Goal: Task Accomplishment & Management: Complete application form

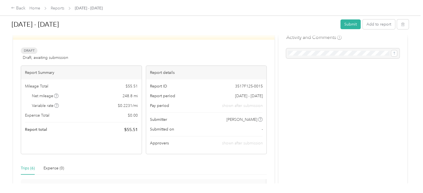
scroll to position [18, 0]
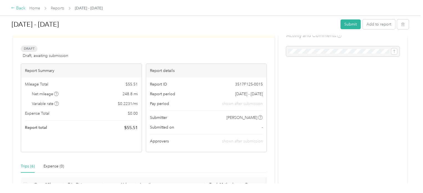
click at [16, 7] on div "Back" at bounding box center [18, 8] width 14 height 7
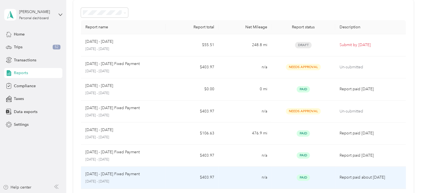
scroll to position [18, 0]
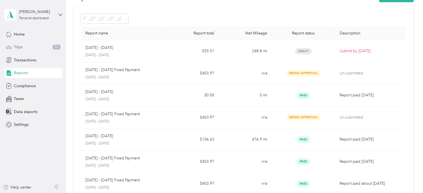
click at [23, 47] on div "Trips 52" at bounding box center [33, 47] width 58 height 10
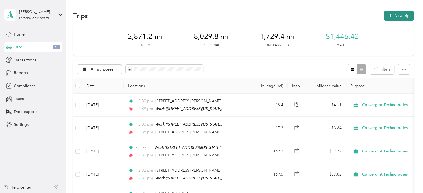
click at [396, 13] on button "New trip" at bounding box center [398, 16] width 29 height 10
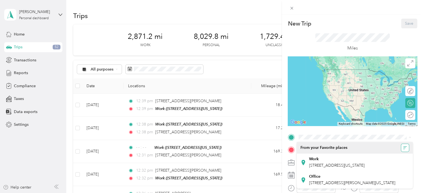
click at [405, 148] on icon "button" at bounding box center [405, 148] width 2 height 0
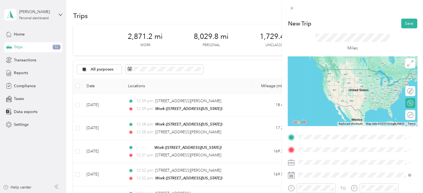
click at [333, 71] on span "[STREET_ADDRESS][US_STATE]" at bounding box center [336, 68] width 55 height 5
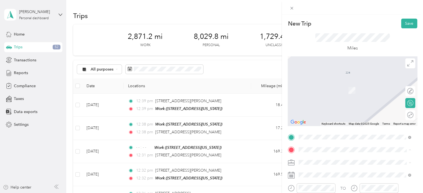
click at [322, 120] on span "[STREET_ADDRESS][US_STATE]" at bounding box center [336, 121] width 55 height 5
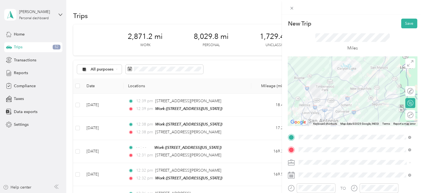
click at [249, 138] on div "New Trip Save This trip cannot be edited because it is either under review, app…" at bounding box center [211, 96] width 423 height 193
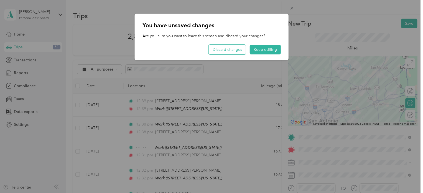
click at [228, 49] on button "Discard changes" at bounding box center [227, 50] width 37 height 10
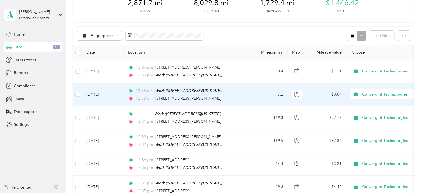
scroll to position [46, 0]
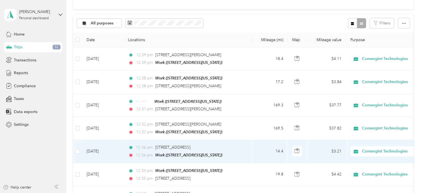
click at [255, 150] on td "14.4" at bounding box center [269, 151] width 37 height 23
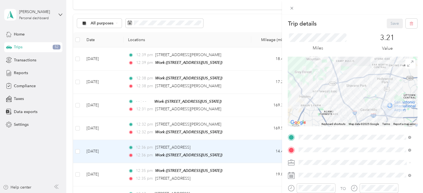
click at [293, 174] on icon at bounding box center [291, 174] width 7 height 0
click at [292, 9] on icon at bounding box center [292, 8] width 5 height 5
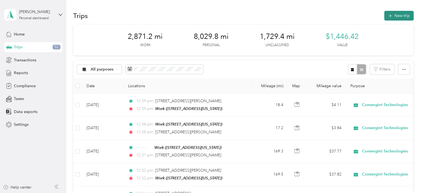
click at [390, 13] on span "button" at bounding box center [390, 15] width 4 height 5
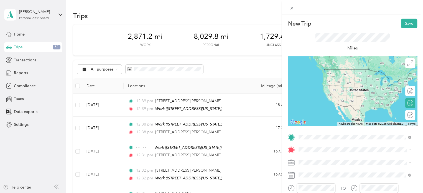
click at [346, 72] on span "[STREET_ADDRESS][US_STATE]" at bounding box center [336, 69] width 55 height 5
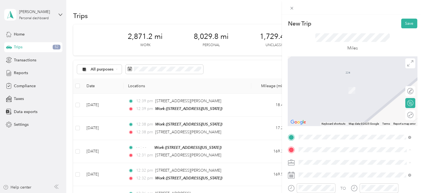
click at [320, 118] on div "Work [STREET_ADDRESS][US_STATE]" at bounding box center [336, 119] width 55 height 12
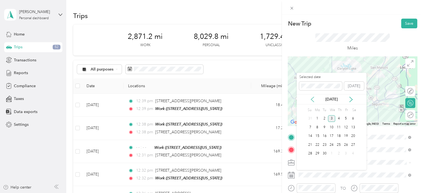
click at [310, 99] on icon at bounding box center [313, 100] width 6 height 6
click at [339, 128] on div "7" at bounding box center [338, 127] width 7 height 7
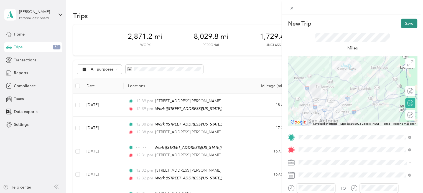
click at [408, 26] on button "Save" at bounding box center [409, 24] width 16 height 10
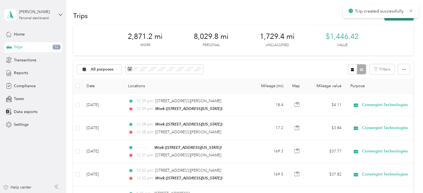
click at [390, 18] on button "New trip" at bounding box center [398, 16] width 29 height 10
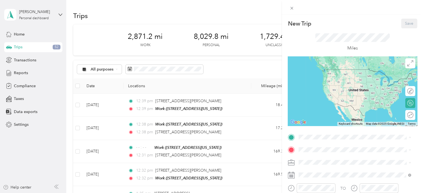
click at [323, 163] on span "[STREET_ADDRESS][US_STATE]" at bounding box center [336, 165] width 55 height 5
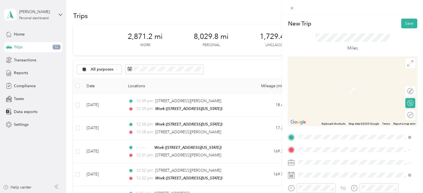
click at [332, 81] on span "[STREET_ADDRESS][US_STATE]" at bounding box center [336, 82] width 55 height 5
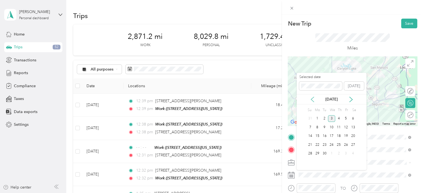
click at [311, 97] on icon at bounding box center [313, 100] width 6 height 6
click at [338, 126] on div "7" at bounding box center [338, 127] width 7 height 7
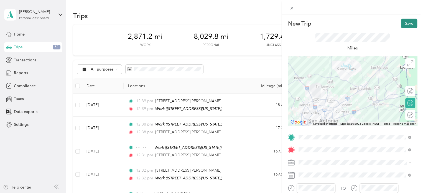
click at [401, 24] on button "Save" at bounding box center [409, 24] width 16 height 10
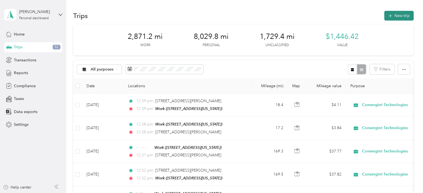
click at [396, 16] on button "New trip" at bounding box center [398, 16] width 29 height 10
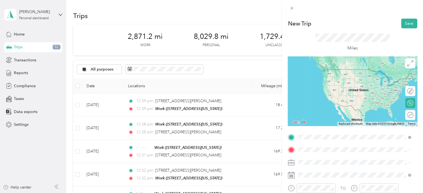
click at [328, 72] on span "[STREET_ADDRESS][US_STATE]" at bounding box center [336, 69] width 55 height 5
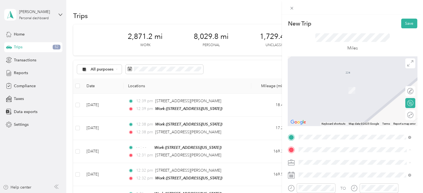
click at [322, 120] on span "[STREET_ADDRESS][US_STATE]" at bounding box center [336, 121] width 55 height 5
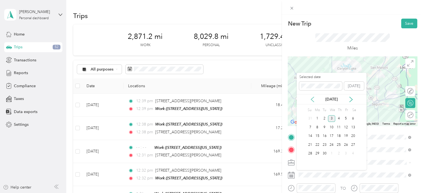
click at [312, 99] on icon at bounding box center [313, 100] width 6 height 6
click at [324, 136] on div "12" at bounding box center [324, 136] width 7 height 7
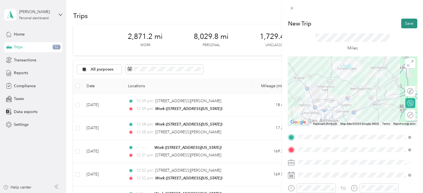
click at [405, 24] on button "Save" at bounding box center [409, 24] width 16 height 10
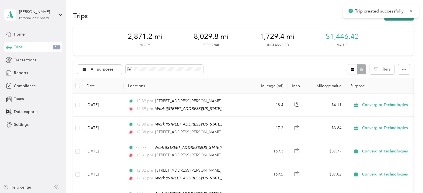
click at [389, 19] on icon "button" at bounding box center [390, 16] width 6 height 6
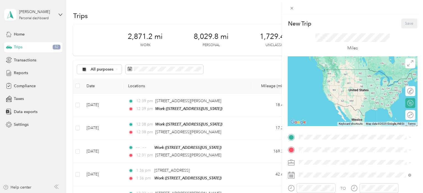
click at [317, 163] on span "[STREET_ADDRESS][US_STATE]" at bounding box center [336, 165] width 55 height 5
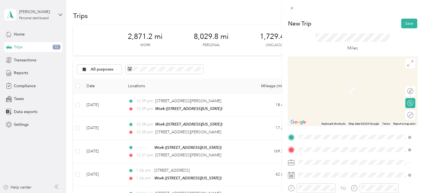
click at [328, 83] on span "[STREET_ADDRESS][US_STATE]" at bounding box center [336, 82] width 55 height 5
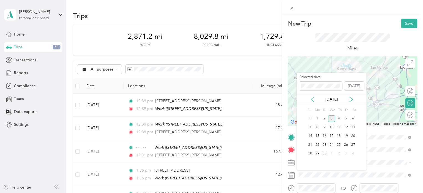
click at [314, 97] on icon at bounding box center [313, 100] width 6 height 6
click at [324, 135] on div "12" at bounding box center [324, 136] width 7 height 7
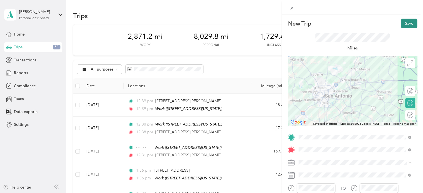
click at [404, 22] on button "Save" at bounding box center [409, 24] width 16 height 10
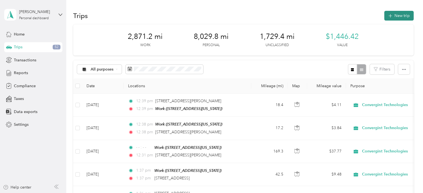
click at [394, 16] on button "New trip" at bounding box center [398, 16] width 29 height 10
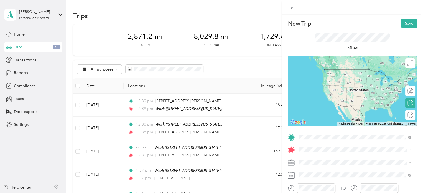
click at [321, 70] on span "[STREET_ADDRESS][US_STATE]" at bounding box center [336, 69] width 55 height 5
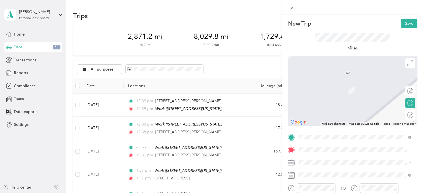
click at [323, 119] on span "[STREET_ADDRESS][US_STATE]" at bounding box center [336, 121] width 55 height 5
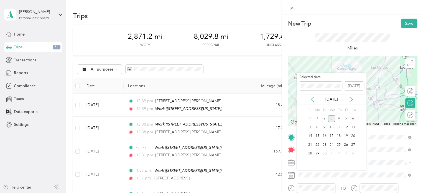
click at [312, 99] on icon at bounding box center [313, 100] width 6 height 6
click at [317, 144] on div "18" at bounding box center [317, 144] width 7 height 7
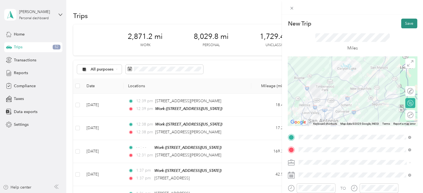
click at [406, 25] on button "Save" at bounding box center [409, 24] width 16 height 10
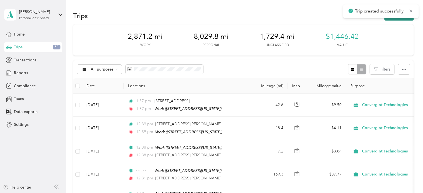
click at [384, 20] on button "New trip" at bounding box center [398, 16] width 29 height 10
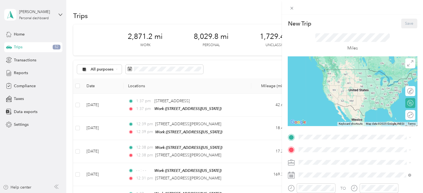
click at [315, 163] on span "[STREET_ADDRESS][US_STATE]" at bounding box center [336, 164] width 55 height 5
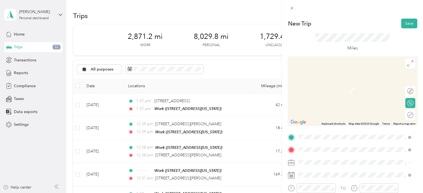
click at [322, 83] on span "[STREET_ADDRESS][US_STATE]" at bounding box center [336, 82] width 55 height 5
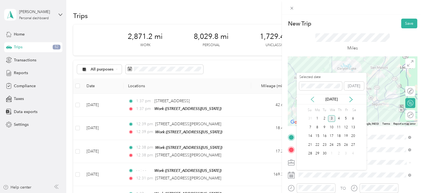
click at [313, 98] on icon at bounding box center [313, 100] width 6 height 6
click at [317, 145] on div "18" at bounding box center [317, 144] width 7 height 7
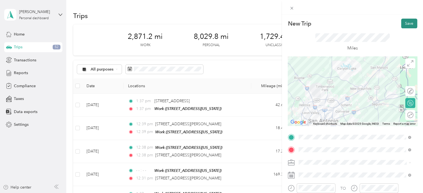
click at [407, 24] on button "Save" at bounding box center [409, 24] width 16 height 10
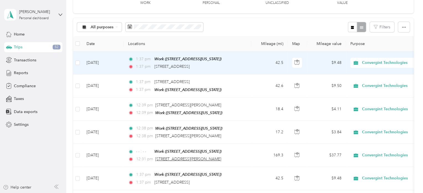
scroll to position [37, 0]
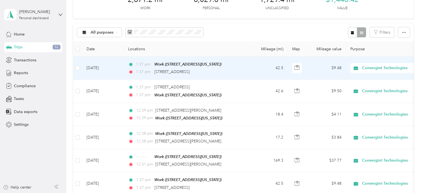
click at [184, 67] on div "1:37 pm Work ([STREET_ADDRESS][US_STATE]) 1:37 pm [STREET_ADDRESS]" at bounding box center [186, 68] width 117 height 14
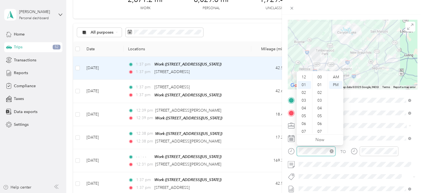
scroll to position [8, 0]
click at [305, 116] on div "06" at bounding box center [304, 116] width 13 height 8
click at [320, 77] on div "00" at bounding box center [320, 77] width 13 height 8
click at [306, 117] on div "06" at bounding box center [304, 116] width 13 height 8
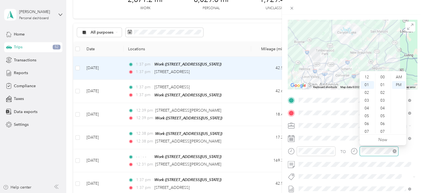
scroll to position [287, 0]
click at [365, 117] on div "06" at bounding box center [367, 116] width 13 height 8
click at [383, 123] on div "50" at bounding box center [383, 123] width 13 height 8
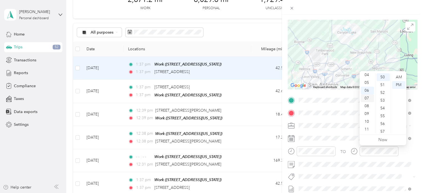
click at [365, 98] on div "07" at bounding box center [367, 98] width 13 height 8
click at [383, 78] on div "00" at bounding box center [383, 77] width 13 height 8
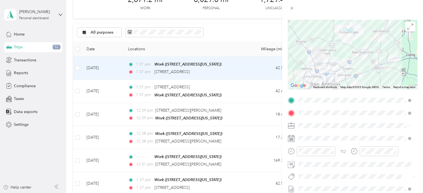
click at [344, 8] on div at bounding box center [352, 7] width 141 height 15
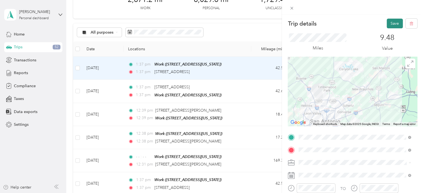
click at [388, 22] on button "Save" at bounding box center [395, 24] width 16 height 10
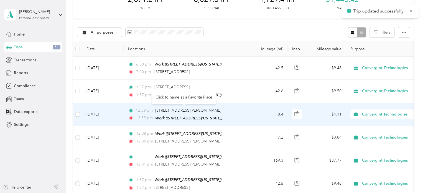
click at [160, 90] on div "Click to name as a Favorite Place" at bounding box center [184, 97] width 65 height 14
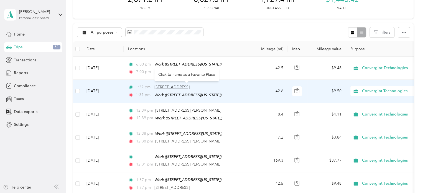
click at [165, 85] on span "[STREET_ADDRESS]" at bounding box center [172, 87] width 35 height 5
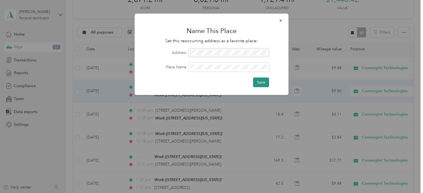
click at [265, 82] on button "Save" at bounding box center [261, 82] width 16 height 10
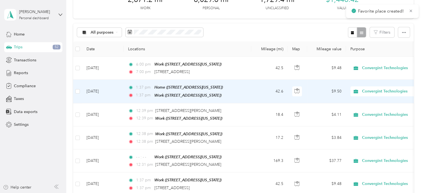
click at [275, 90] on td "42.6" at bounding box center [269, 91] width 37 height 23
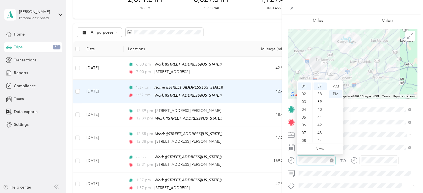
scroll to position [287, 0]
click at [307, 140] on div "08" at bounding box center [304, 141] width 13 height 8
click at [304, 132] on div "07" at bounding box center [304, 133] width 13 height 8
click at [320, 101] on div "20" at bounding box center [320, 102] width 13 height 8
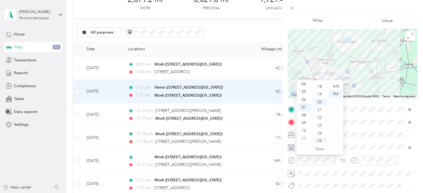
scroll to position [155, 0]
click at [335, 84] on div "AM" at bounding box center [335, 86] width 13 height 8
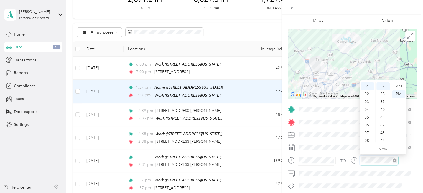
scroll to position [287, 0]
click at [366, 139] on div "08" at bounding box center [367, 141] width 13 height 8
click at [383, 105] on div "30" at bounding box center [383, 106] width 13 height 8
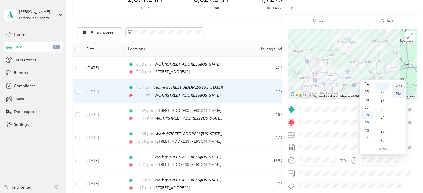
click at [398, 84] on div "AM" at bounding box center [398, 86] width 13 height 8
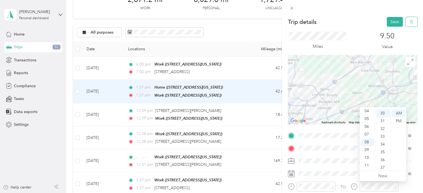
scroll to position [0, 0]
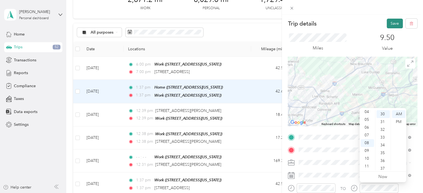
click at [389, 22] on button "Save" at bounding box center [395, 24] width 16 height 10
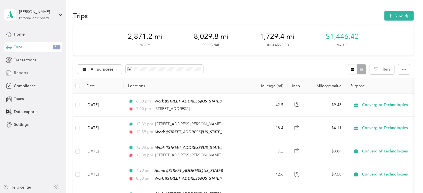
click at [19, 72] on span "Reports" at bounding box center [21, 73] width 14 height 6
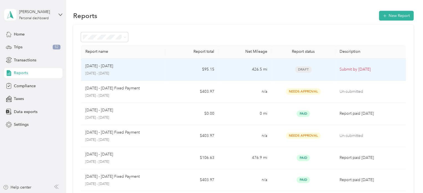
click at [109, 66] on p "[DATE] - [DATE]" at bounding box center [99, 66] width 28 height 6
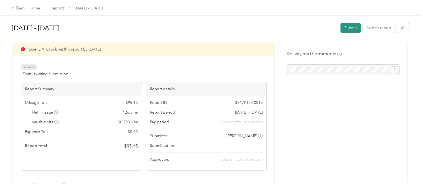
click at [352, 25] on button "Submit" at bounding box center [351, 28] width 20 height 10
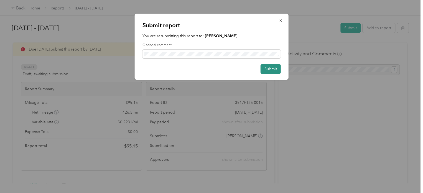
click at [275, 70] on button "Submit" at bounding box center [271, 69] width 20 height 10
